Goal: Communication & Community: Share content

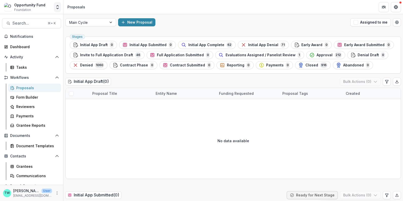
click at [56, 8] on icon "Open entity switcher" at bounding box center [57, 7] width 5 height 5
click at [37, 19] on link "Admin Settings" at bounding box center [31, 19] width 61 height 8
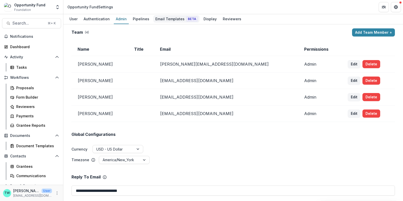
click at [172, 17] on div "Email Templates Beta" at bounding box center [176, 18] width 46 height 7
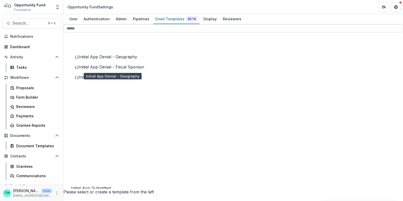
click at [119, 59] on span "Initial App Denial - Geography" at bounding box center [108, 56] width 58 height 5
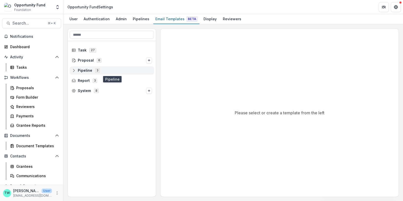
click at [85, 72] on div "Pipeline 3" at bounding box center [112, 70] width 84 height 8
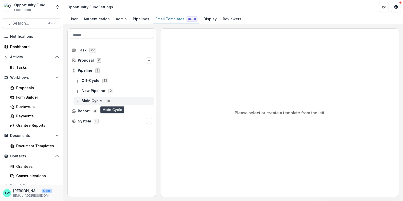
click at [92, 99] on span "Main Cycle" at bounding box center [92, 101] width 20 height 4
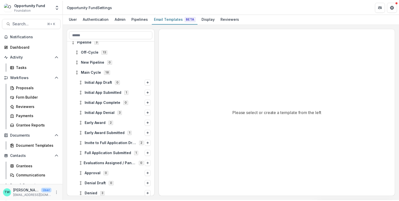
scroll to position [33, 0]
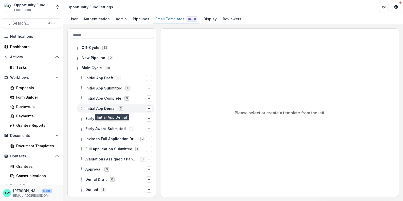
click at [99, 107] on span "Initial App Denial" at bounding box center [100, 108] width 30 height 4
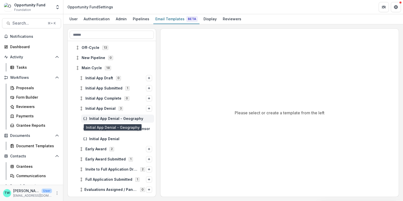
click at [102, 120] on span "Initial App Denial - Geography" at bounding box center [120, 119] width 63 height 4
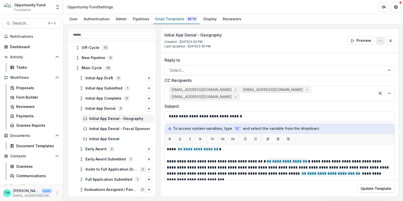
click at [379, 41] on icon "Options" at bounding box center [380, 41] width 4 height 4
click at [360, 61] on button "Delete Template" at bounding box center [356, 61] width 54 height 8
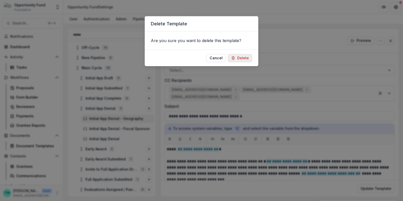
click at [240, 57] on button "Delete" at bounding box center [240, 58] width 24 height 8
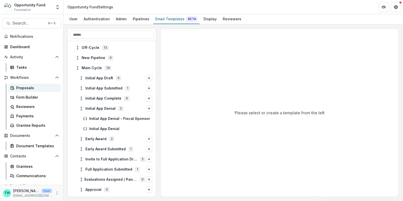
click at [27, 88] on div "Proposals" at bounding box center [36, 87] width 41 height 5
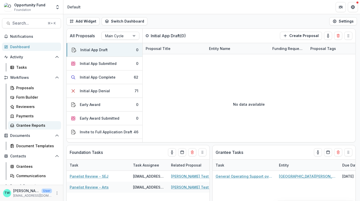
click at [26, 124] on div "Grantee Reports" at bounding box center [36, 125] width 41 height 5
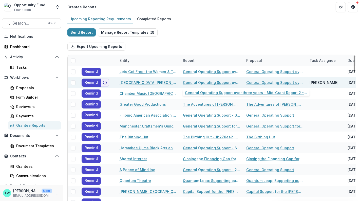
click at [210, 83] on link "General Operating Support over three years - Mid-Grant Report 2 - Multiyear" at bounding box center [211, 82] width 57 height 5
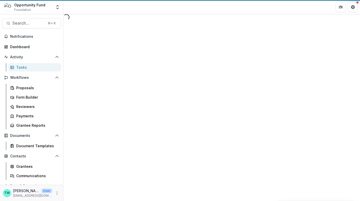
select select "********"
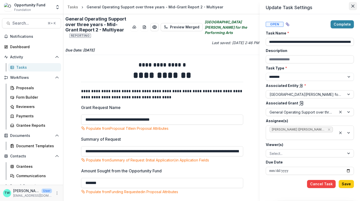
click at [353, 6] on icon "Close" at bounding box center [353, 6] width 3 height 3
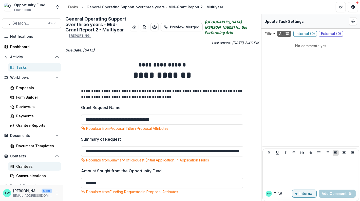
click at [27, 166] on div "Grantees" at bounding box center [36, 166] width 41 height 5
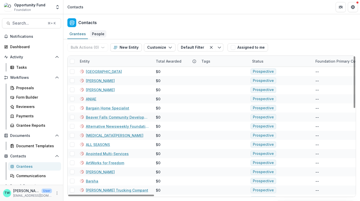
click at [99, 33] on div "People" at bounding box center [98, 33] width 16 height 7
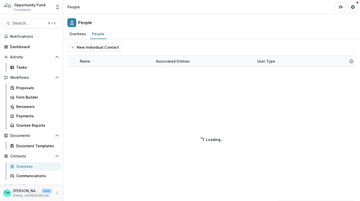
click at [113, 63] on div "New Individual Contact Name Associated Entities User Type Loading... Loading..." at bounding box center [211, 120] width 297 height 162
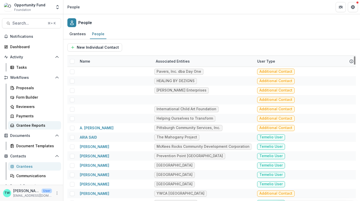
click at [33, 125] on div "Grantee Reports" at bounding box center [36, 125] width 41 height 5
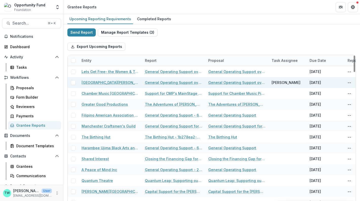
click at [75, 82] on span at bounding box center [73, 82] width 5 height 5
click at [162, 46] on icon "button" at bounding box center [164, 47] width 4 height 4
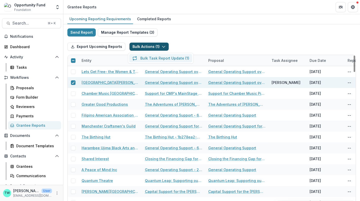
click at [154, 58] on button "Bulk Task Report Update ( 1 )" at bounding box center [160, 58] width 63 height 8
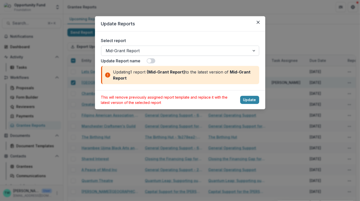
click at [172, 50] on div at bounding box center [175, 50] width 139 height 7
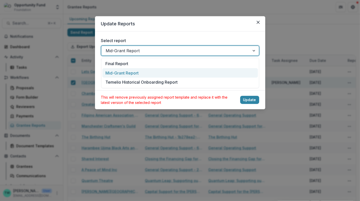
click at [164, 73] on div "Mid-Grant Report" at bounding box center [180, 72] width 156 height 9
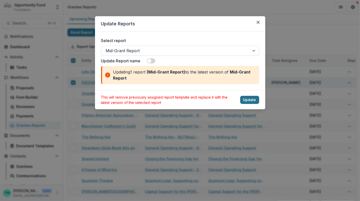
click at [249, 100] on button "Update" at bounding box center [249, 100] width 19 height 8
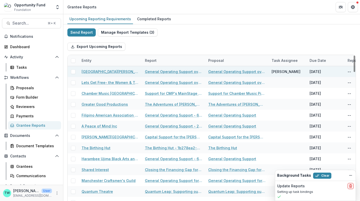
click at [73, 72] on span at bounding box center [73, 71] width 5 height 5
click at [152, 47] on button "Bulk Actions ( 1 )" at bounding box center [149, 47] width 39 height 8
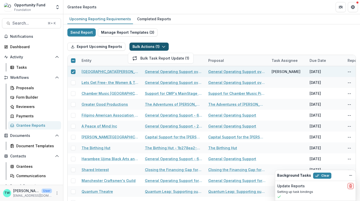
click at [194, 34] on div "Send Report Manage Report Templates ( 3 ) Export Upcoming Reports Bulk Actions …" at bounding box center [211, 134] width 289 height 213
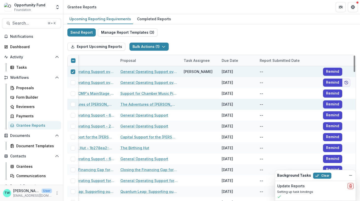
scroll to position [0, 91]
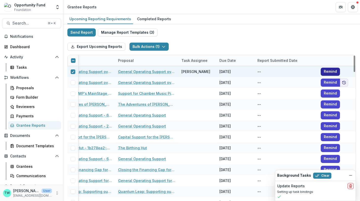
click at [330, 72] on button "Remind" at bounding box center [330, 72] width 19 height 8
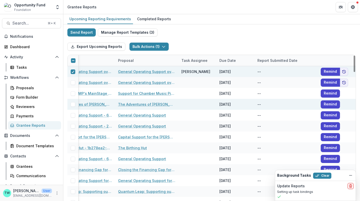
scroll to position [0, 0]
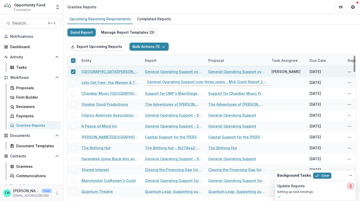
click at [175, 71] on link "General Operating Support over three years - Mid-Grant Report 2 - Multiyear" at bounding box center [173, 71] width 57 height 5
select select "********"
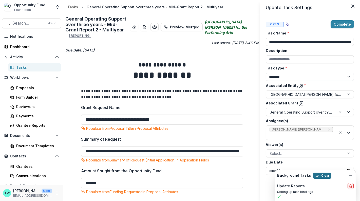
click at [318, 176] on button "Clear" at bounding box center [322, 176] width 18 height 6
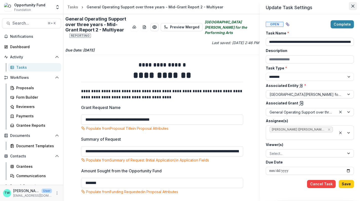
click at [353, 7] on icon "Close" at bounding box center [353, 6] width 3 height 3
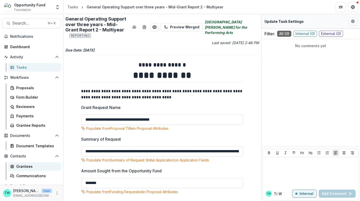
click at [22, 167] on div "Grantees" at bounding box center [36, 166] width 41 height 5
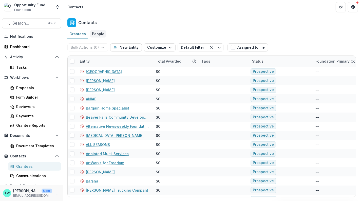
click at [98, 33] on div "People" at bounding box center [98, 33] width 16 height 7
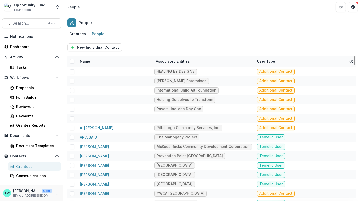
click at [112, 65] on div "Name" at bounding box center [115, 61] width 76 height 11
click at [104, 75] on input at bounding box center [108, 72] width 61 height 8
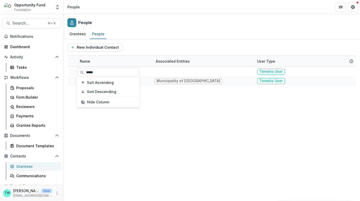
type input "*****"
click at [176, 42] on div "New Individual Contact" at bounding box center [211, 47] width 289 height 16
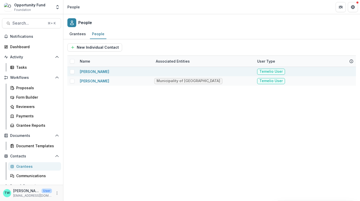
click at [74, 71] on span at bounding box center [72, 71] width 5 height 5
click at [71, 70] on icon at bounding box center [72, 71] width 3 height 3
click at [94, 71] on link "[PERSON_NAME]" at bounding box center [94, 71] width 29 height 4
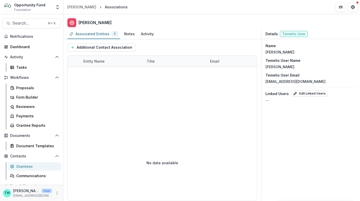
click at [28, 168] on div "Grantees" at bounding box center [36, 166] width 41 height 5
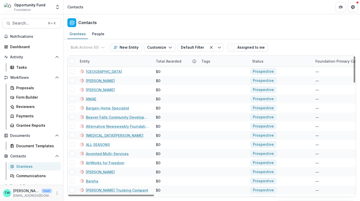
click at [117, 61] on div "Entity" at bounding box center [115, 61] width 76 height 11
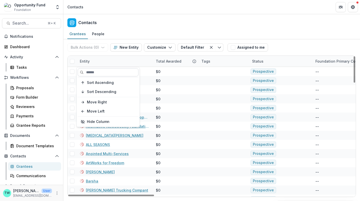
click at [109, 73] on input at bounding box center [108, 72] width 61 height 8
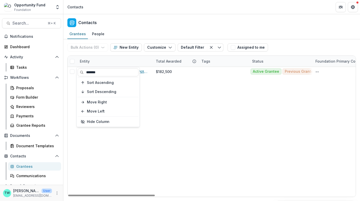
type input "*******"
click at [143, 61] on div "Entity" at bounding box center [115, 61] width 76 height 11
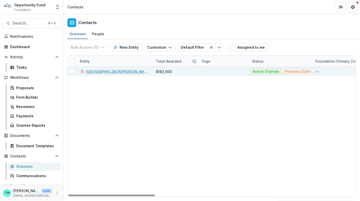
click at [71, 71] on span at bounding box center [72, 71] width 5 height 5
click at [167, 48] on icon "button" at bounding box center [169, 47] width 4 height 4
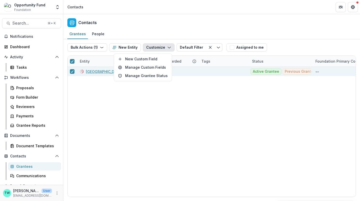
click at [167, 48] on icon "button" at bounding box center [169, 47] width 4 height 4
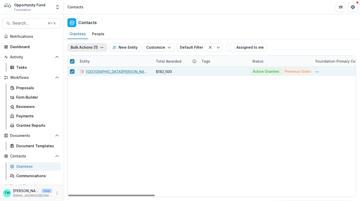
click at [101, 46] on icon "button" at bounding box center [102, 47] width 4 height 4
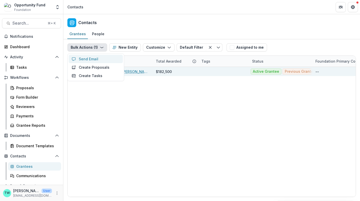
click at [93, 58] on button "Send Email" at bounding box center [96, 59] width 54 height 8
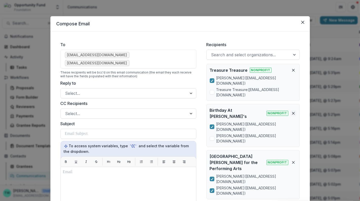
click at [293, 112] on line "Remove organization" at bounding box center [293, 113] width 2 height 2
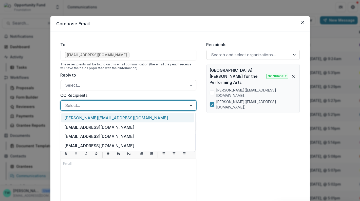
click at [101, 105] on div at bounding box center [123, 105] width 117 height 7
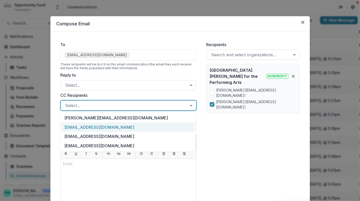
click at [100, 124] on div "[EMAIL_ADDRESS][DOMAIN_NAME]" at bounding box center [127, 126] width 133 height 9
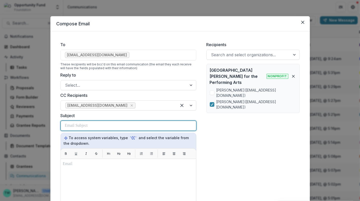
click at [95, 125] on div at bounding box center [128, 126] width 127 height 10
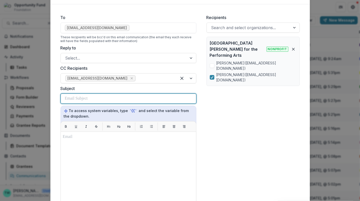
scroll to position [29, 0]
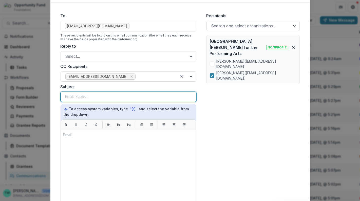
click at [96, 97] on div at bounding box center [128, 97] width 127 height 10
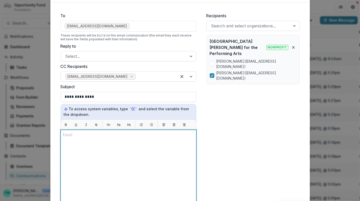
click at [98, 137] on div at bounding box center [128, 193] width 131 height 122
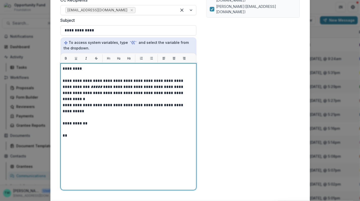
scroll to position [126, 0]
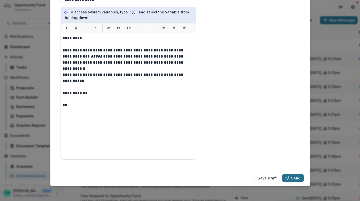
click at [297, 176] on button "Send" at bounding box center [293, 178] width 22 height 8
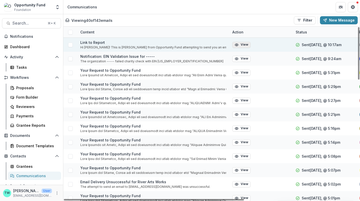
click at [242, 45] on button "View" at bounding box center [241, 45] width 18 height 6
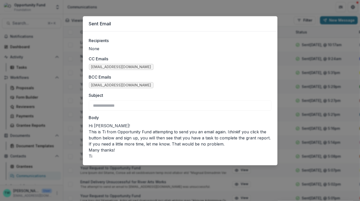
click at [220, 8] on div "**********" at bounding box center [180, 100] width 360 height 201
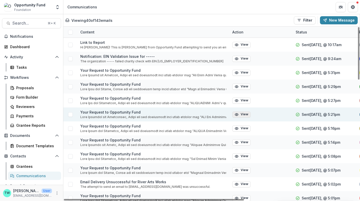
click at [240, 114] on button "View" at bounding box center [241, 115] width 18 height 6
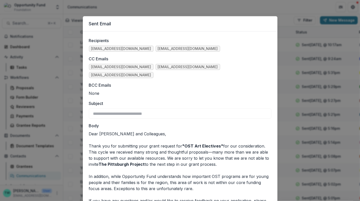
click at [277, 6] on div "**********" at bounding box center [180, 100] width 360 height 201
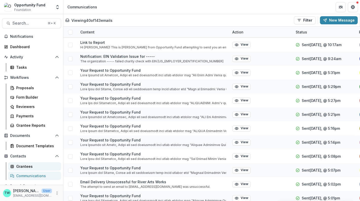
click at [27, 166] on div "Grantees" at bounding box center [36, 166] width 41 height 5
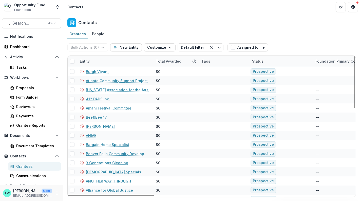
click at [121, 62] on div "Entity" at bounding box center [115, 61] width 76 height 11
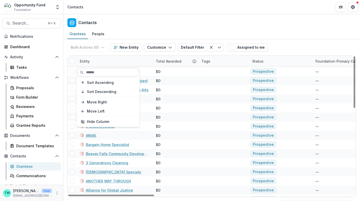
click at [102, 72] on input at bounding box center [108, 72] width 61 height 8
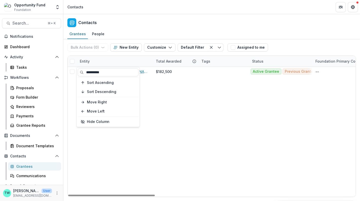
type input "**********"
click at [130, 59] on div "Entity" at bounding box center [115, 61] width 76 height 11
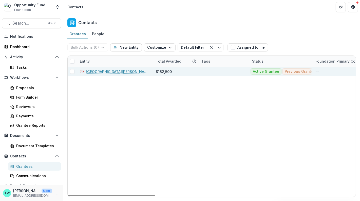
click at [103, 72] on link "[GEOGRAPHIC_DATA][PERSON_NAME] for the Performing Arts" at bounding box center [118, 71] width 64 height 5
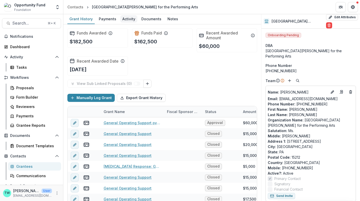
click at [126, 19] on div "Activity" at bounding box center [128, 18] width 17 height 7
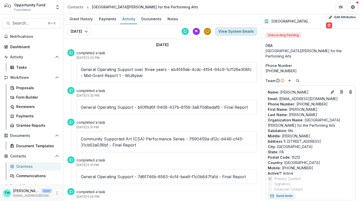
click at [237, 33] on button "View System Emails" at bounding box center [236, 31] width 42 height 8
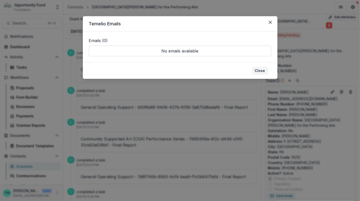
click at [260, 70] on button "Close" at bounding box center [260, 71] width 16 height 8
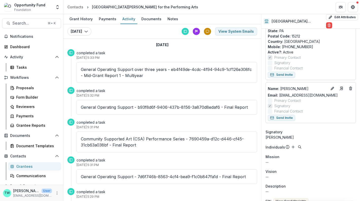
scroll to position [121, 0]
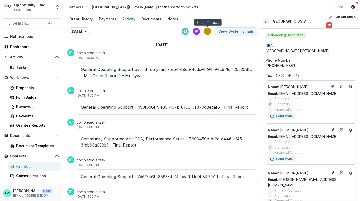
click at [208, 31] on icon at bounding box center [208, 32] width 4 height 4
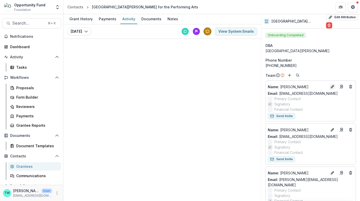
click at [330, 85] on icon "Edit" at bounding box center [332, 87] width 4 height 4
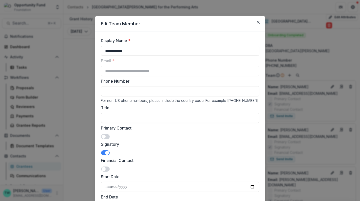
click at [108, 136] on span at bounding box center [105, 136] width 9 height 5
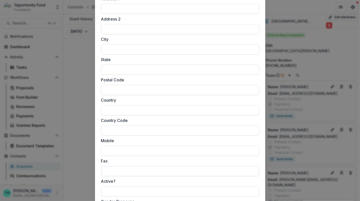
scroll to position [451, 0]
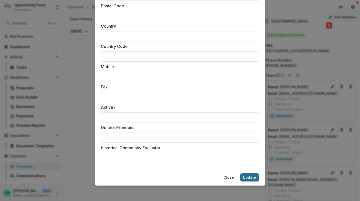
click at [248, 177] on button "Update" at bounding box center [249, 177] width 19 height 8
